Goal: Navigation & Orientation: Find specific page/section

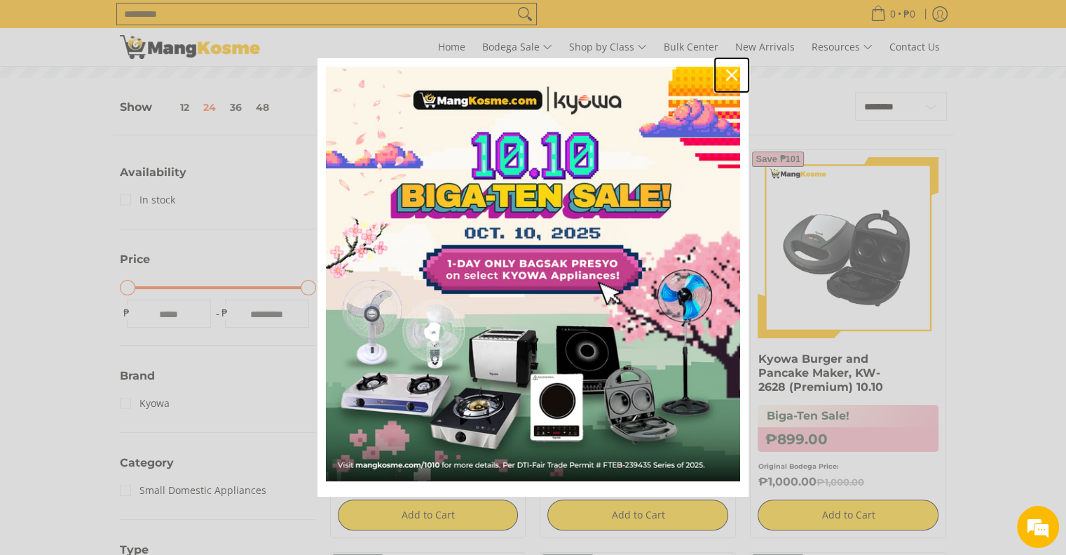
click at [727, 72] on icon "close icon" at bounding box center [731, 74] width 11 height 11
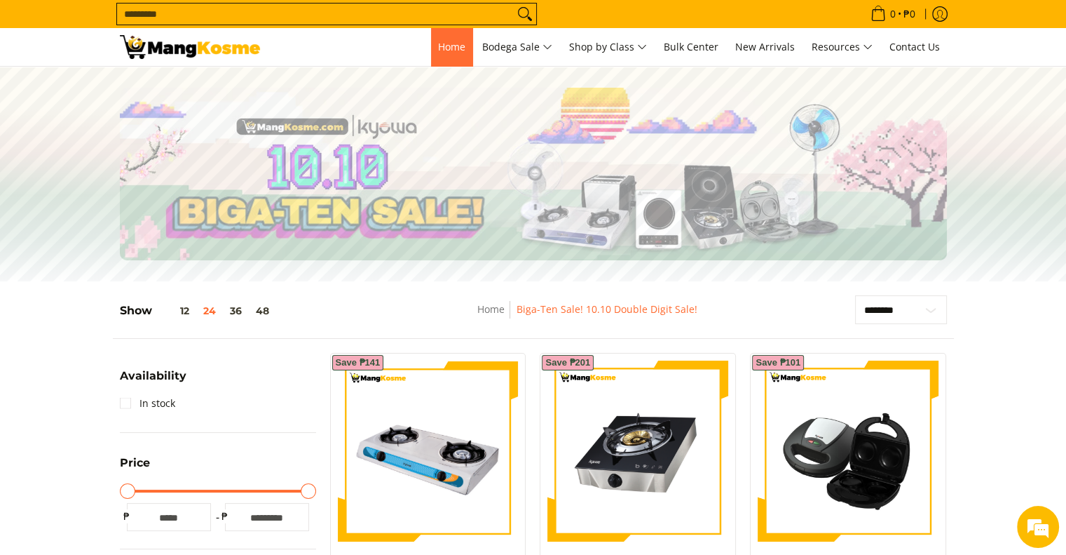
click at [446, 46] on span "Home" at bounding box center [451, 46] width 27 height 13
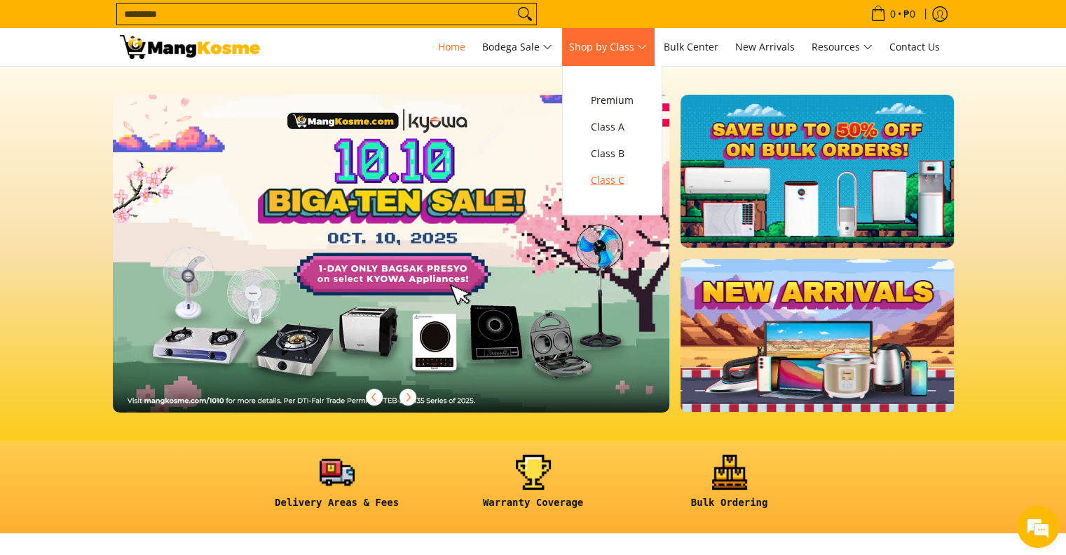
click at [611, 183] on span "Class C" at bounding box center [612, 181] width 43 height 18
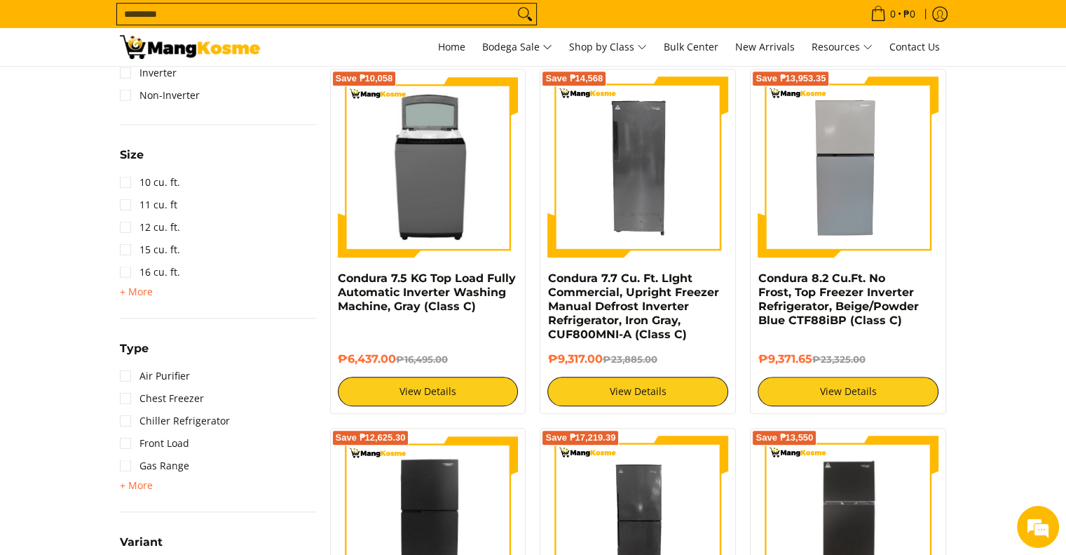
scroll to position [947, 0]
